Goal: Transaction & Acquisition: Download file/media

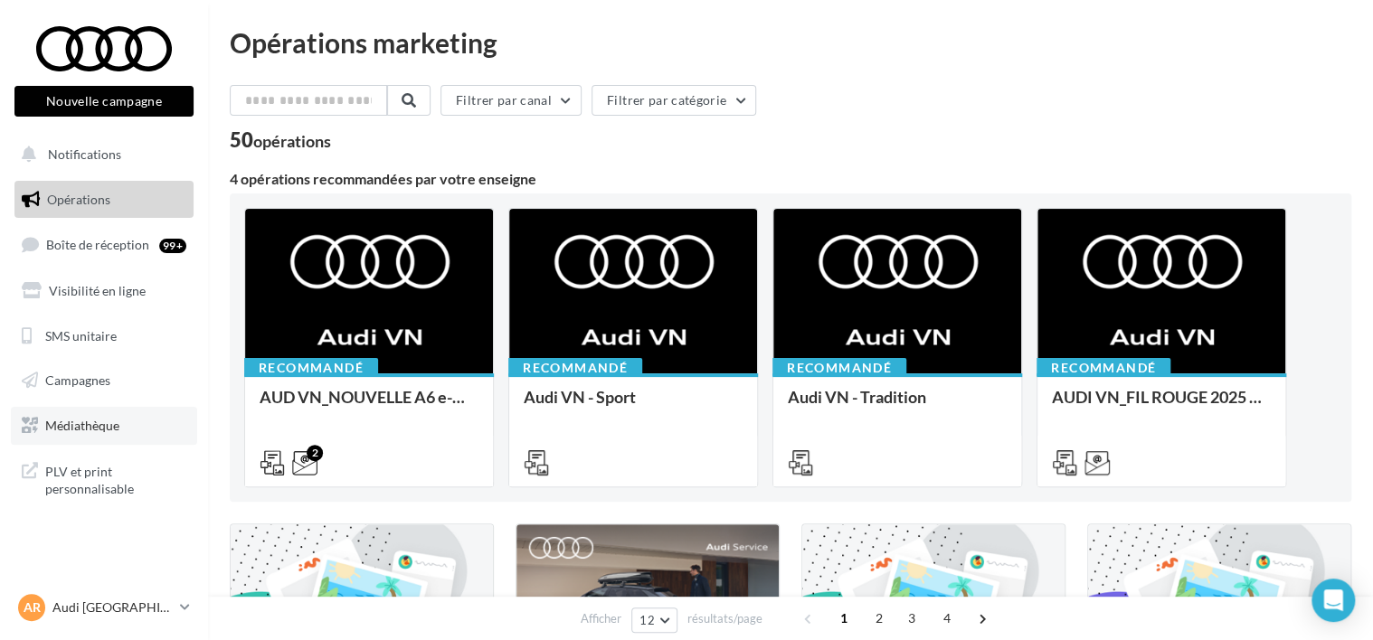
click at [66, 429] on span "Médiathèque" at bounding box center [82, 425] width 74 height 15
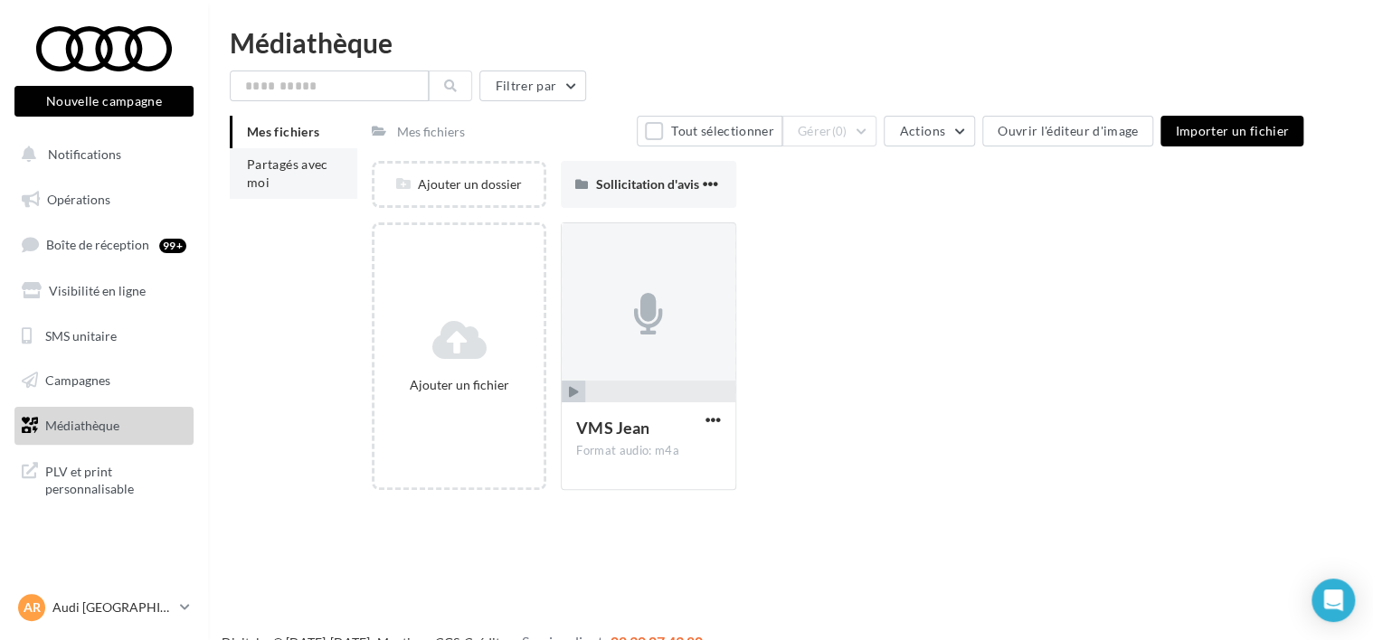
click at [297, 166] on span "Partagés avec moi" at bounding box center [287, 172] width 81 height 33
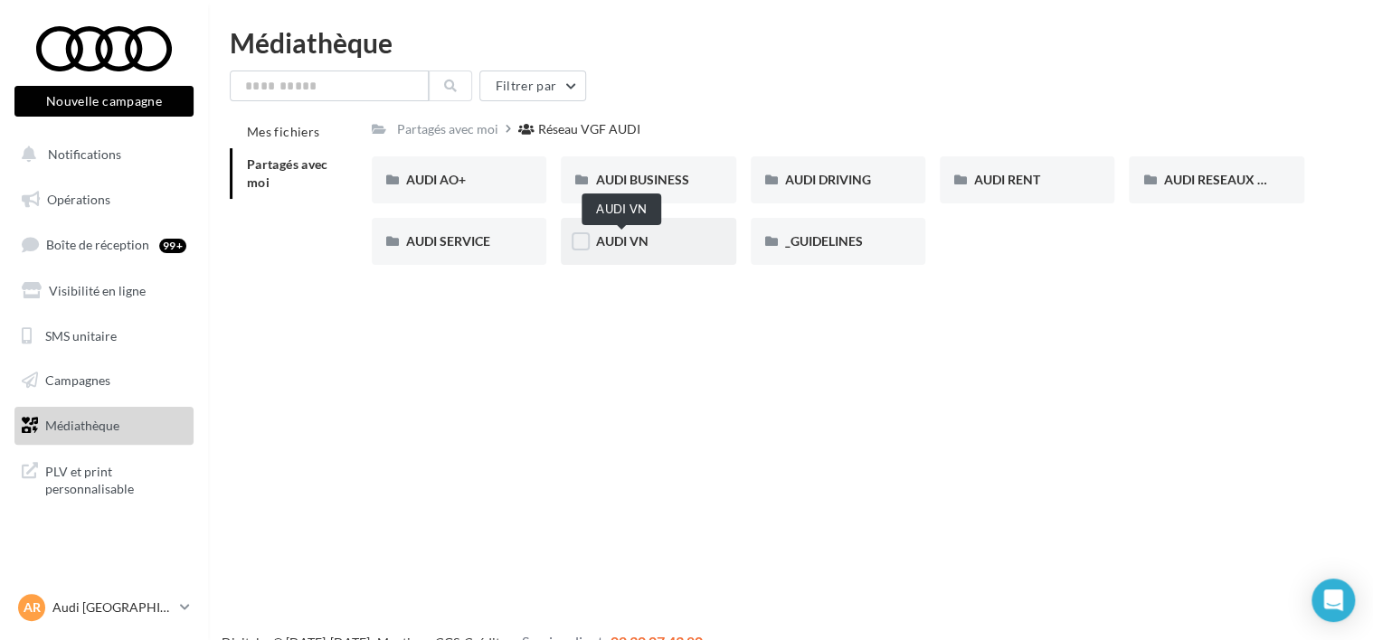
click at [634, 245] on span "AUDI VN" at bounding box center [621, 240] width 52 height 15
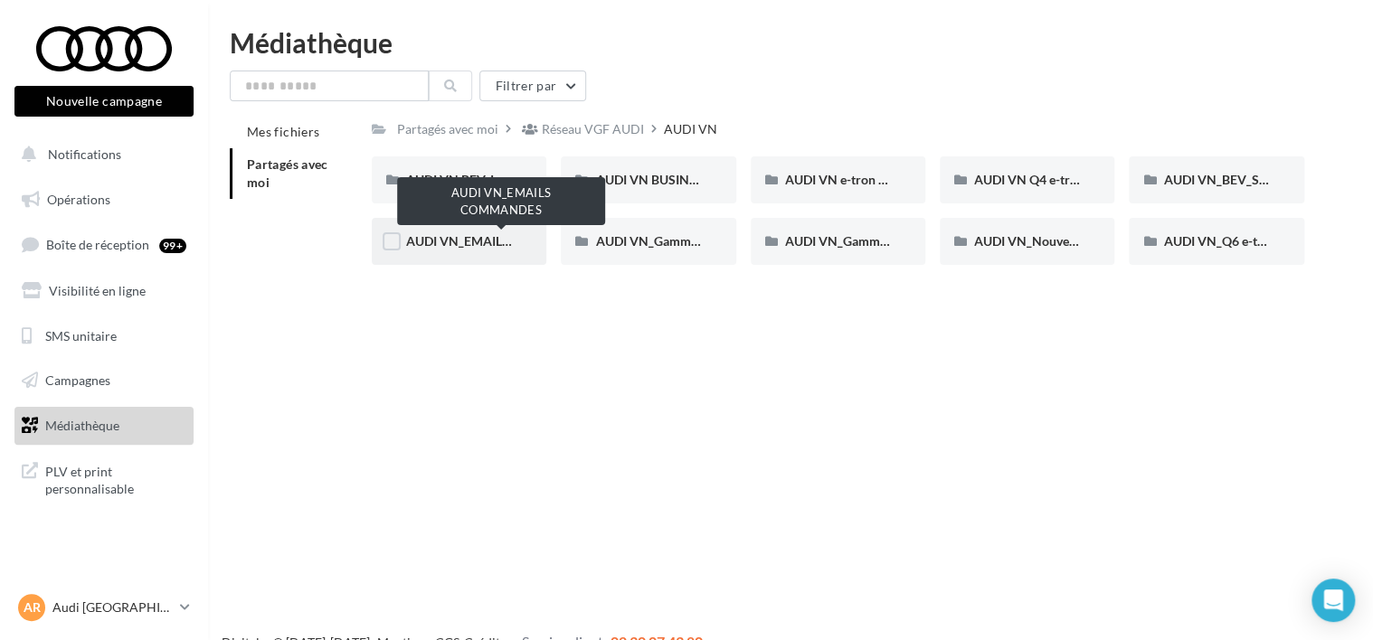
click at [506, 244] on span "AUDI VN_EMAILS COMMANDES" at bounding box center [501, 240] width 190 height 15
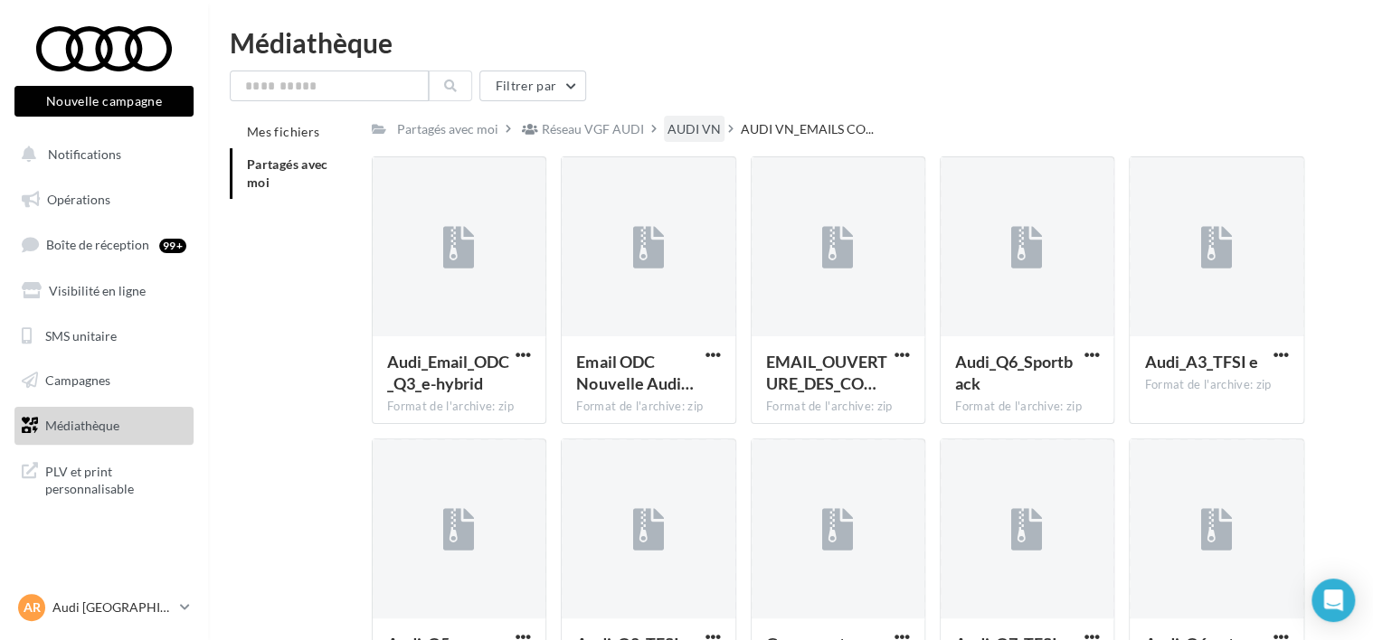
click at [687, 127] on div "AUDI VN" at bounding box center [693, 129] width 53 height 18
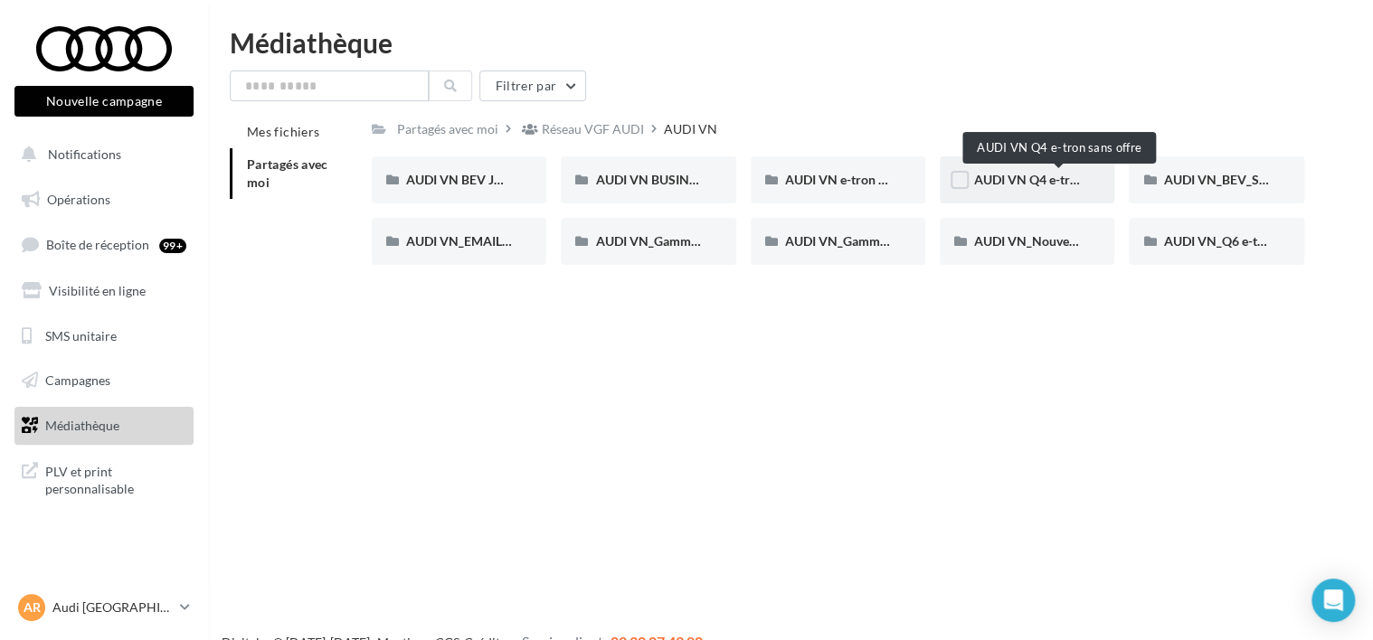
click at [1031, 178] on span "AUDI VN Q4 e-tron sans offre" at bounding box center [1058, 179] width 168 height 15
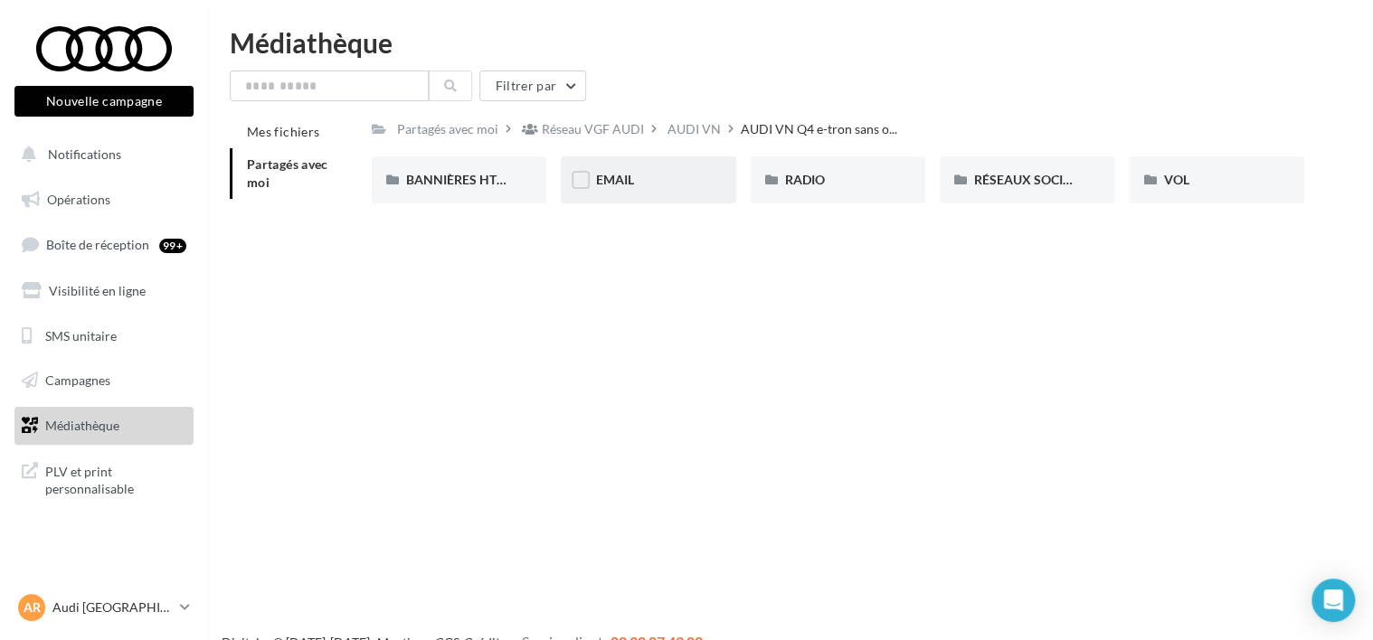
click at [634, 187] on div "EMAIL" at bounding box center [648, 180] width 106 height 18
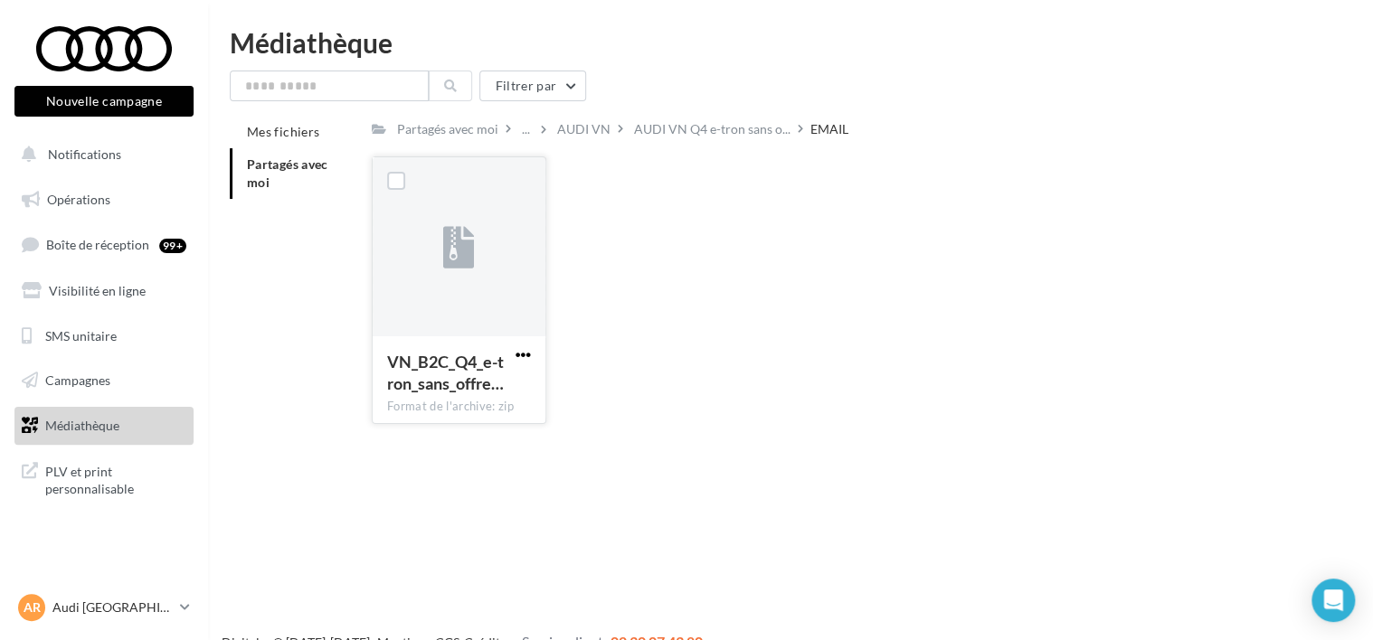
click at [524, 355] on span "button" at bounding box center [522, 354] width 15 height 15
click at [447, 396] on button "Télécharger" at bounding box center [444, 390] width 181 height 47
